Goal: Information Seeking & Learning: Learn about a topic

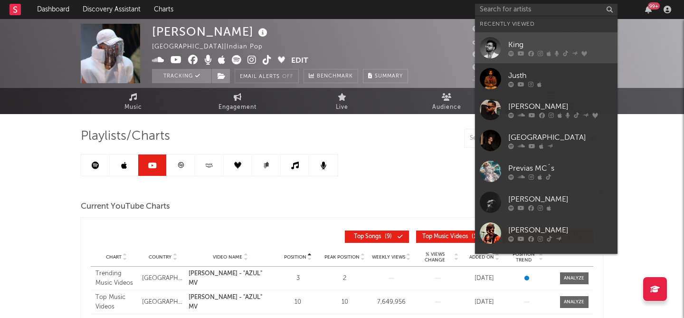
click at [528, 43] on div "King" at bounding box center [560, 44] width 105 height 11
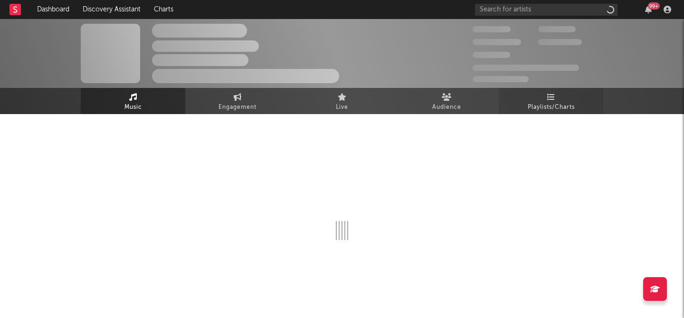
click at [555, 98] on link "Playlists/Charts" at bounding box center [551, 101] width 105 height 26
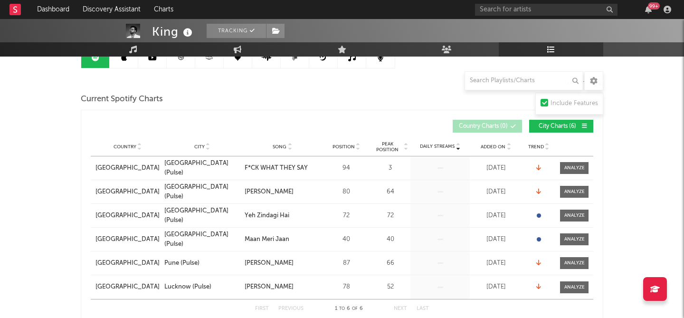
scroll to position [104, 0]
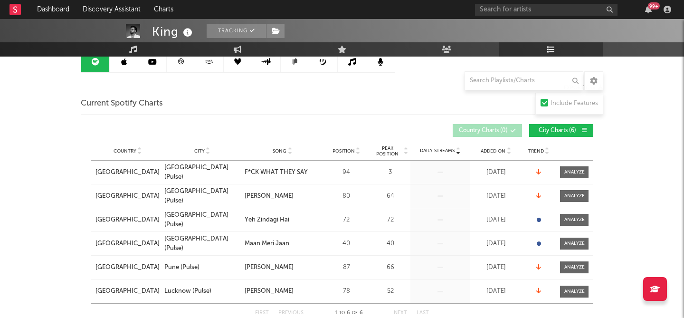
click at [182, 66] on link at bounding box center [181, 61] width 29 height 21
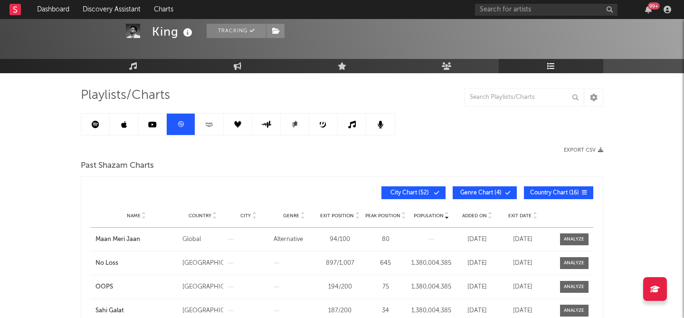
scroll to position [40, 0]
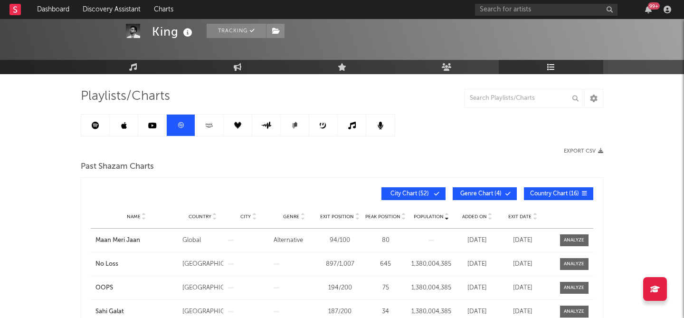
click at [146, 134] on link at bounding box center [152, 124] width 29 height 21
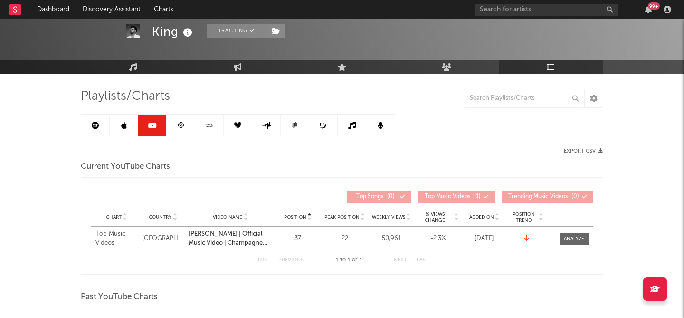
click at [119, 119] on link at bounding box center [124, 124] width 29 height 21
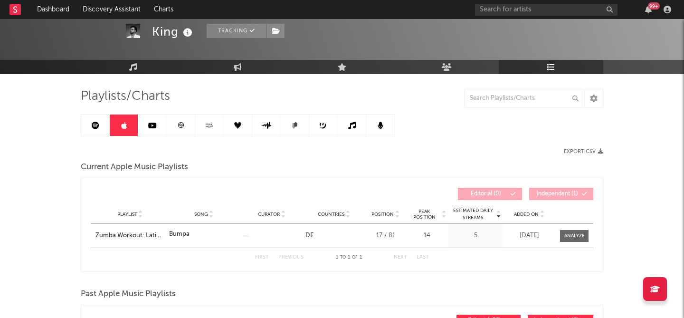
scroll to position [46, 0]
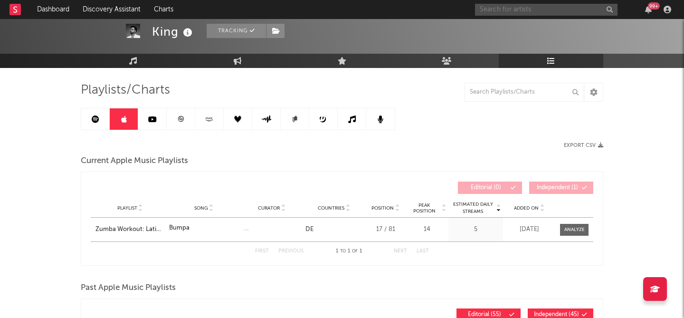
click at [517, 7] on input "text" at bounding box center [546, 10] width 143 height 12
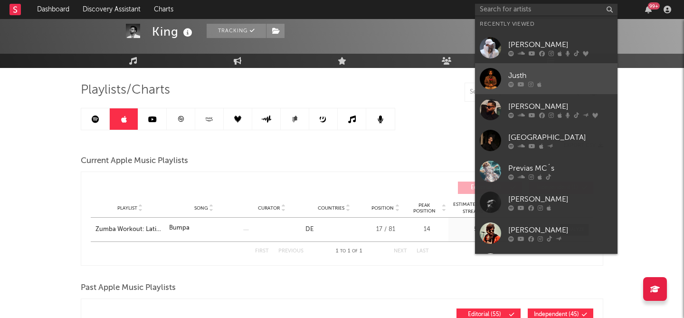
click at [516, 74] on div "Justh" at bounding box center [560, 75] width 105 height 11
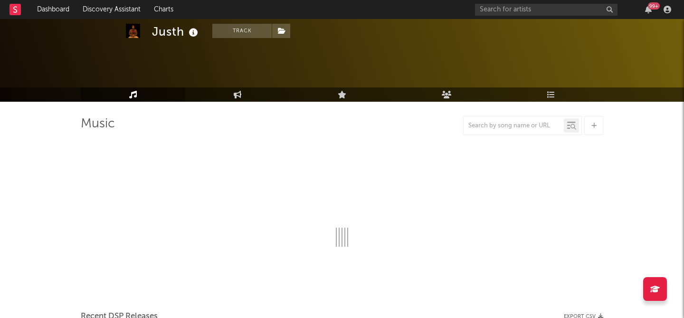
scroll to position [46, 0]
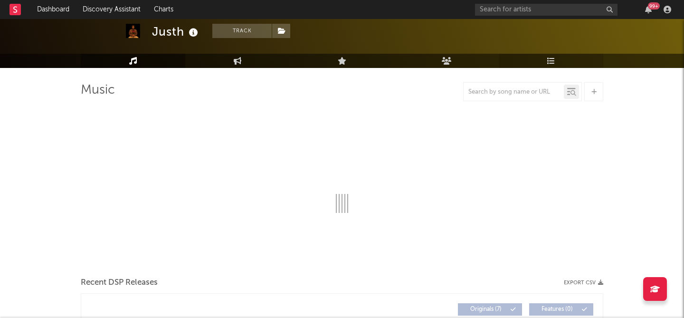
click at [550, 59] on icon at bounding box center [551, 61] width 8 height 8
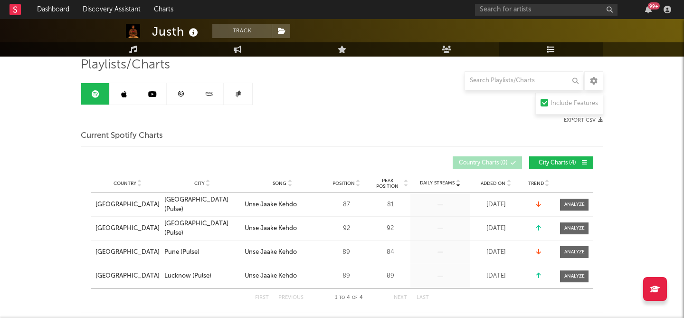
scroll to position [67, 0]
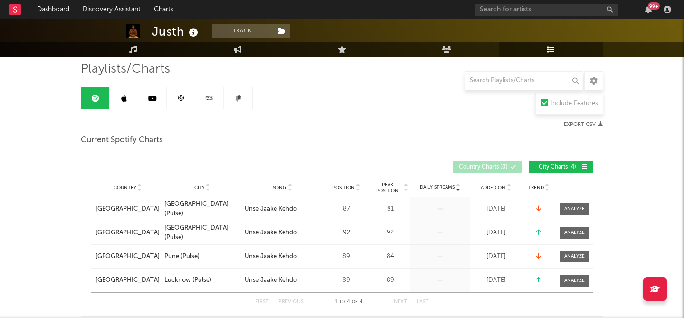
click at [154, 103] on link at bounding box center [152, 97] width 29 height 21
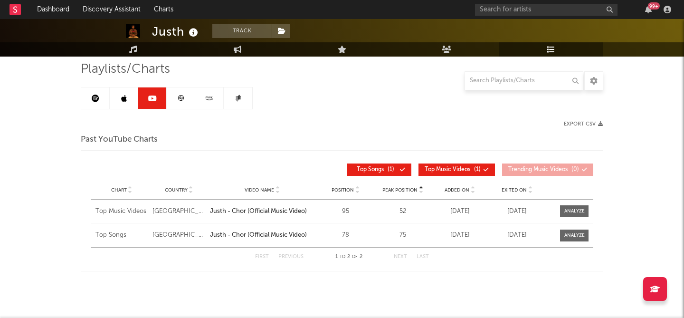
click at [187, 98] on link at bounding box center [181, 97] width 29 height 21
